Goal: Information Seeking & Learning: Check status

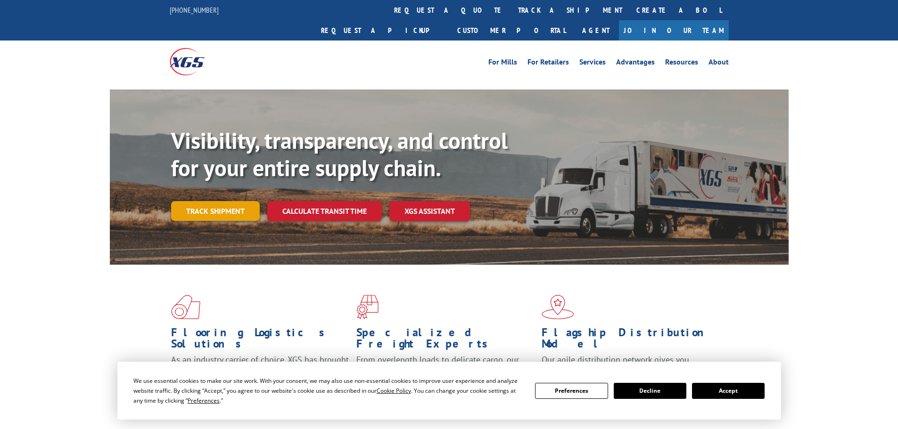
click at [238, 201] on link "Track shipment" at bounding box center [215, 211] width 89 height 20
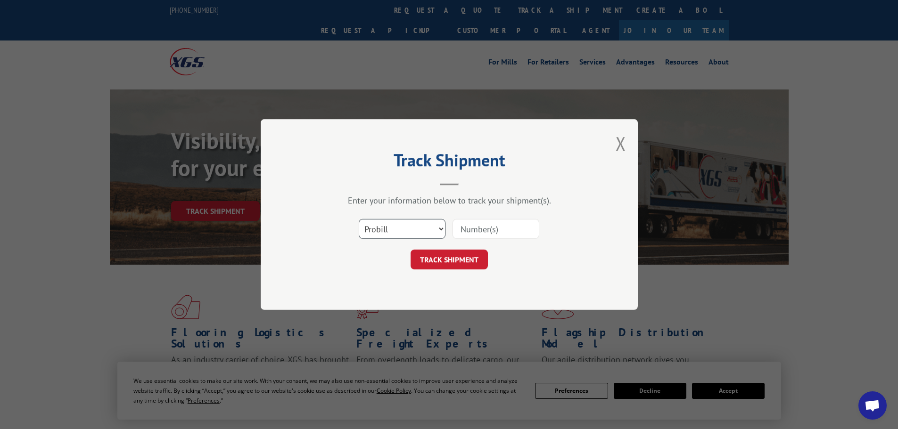
click at [428, 233] on select "Select category... Probill BOL PO" at bounding box center [402, 229] width 87 height 20
select select "bol"
click at [359, 219] on select "Select category... Probill BOL PO" at bounding box center [402, 229] width 87 height 20
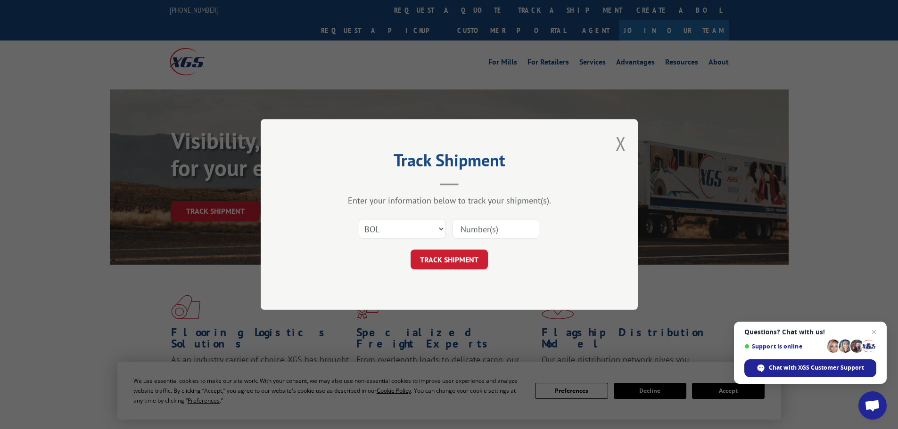
paste input "477421"
type input "477421"
click at [450, 271] on div "Track Shipment Enter your information below to track your shipment(s). Select c…" at bounding box center [449, 214] width 377 height 191
click at [443, 267] on button "TRACK SHIPMENT" at bounding box center [448, 260] width 77 height 20
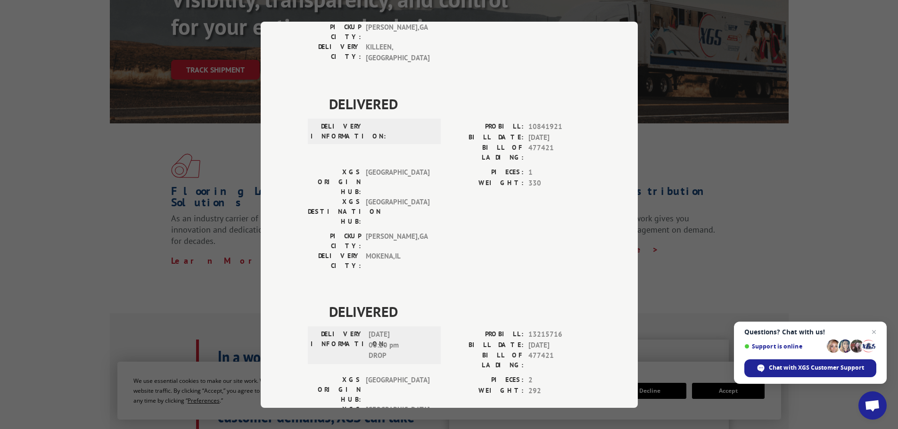
scroll to position [410, 0]
